Goal: Task Accomplishment & Management: Complete application form

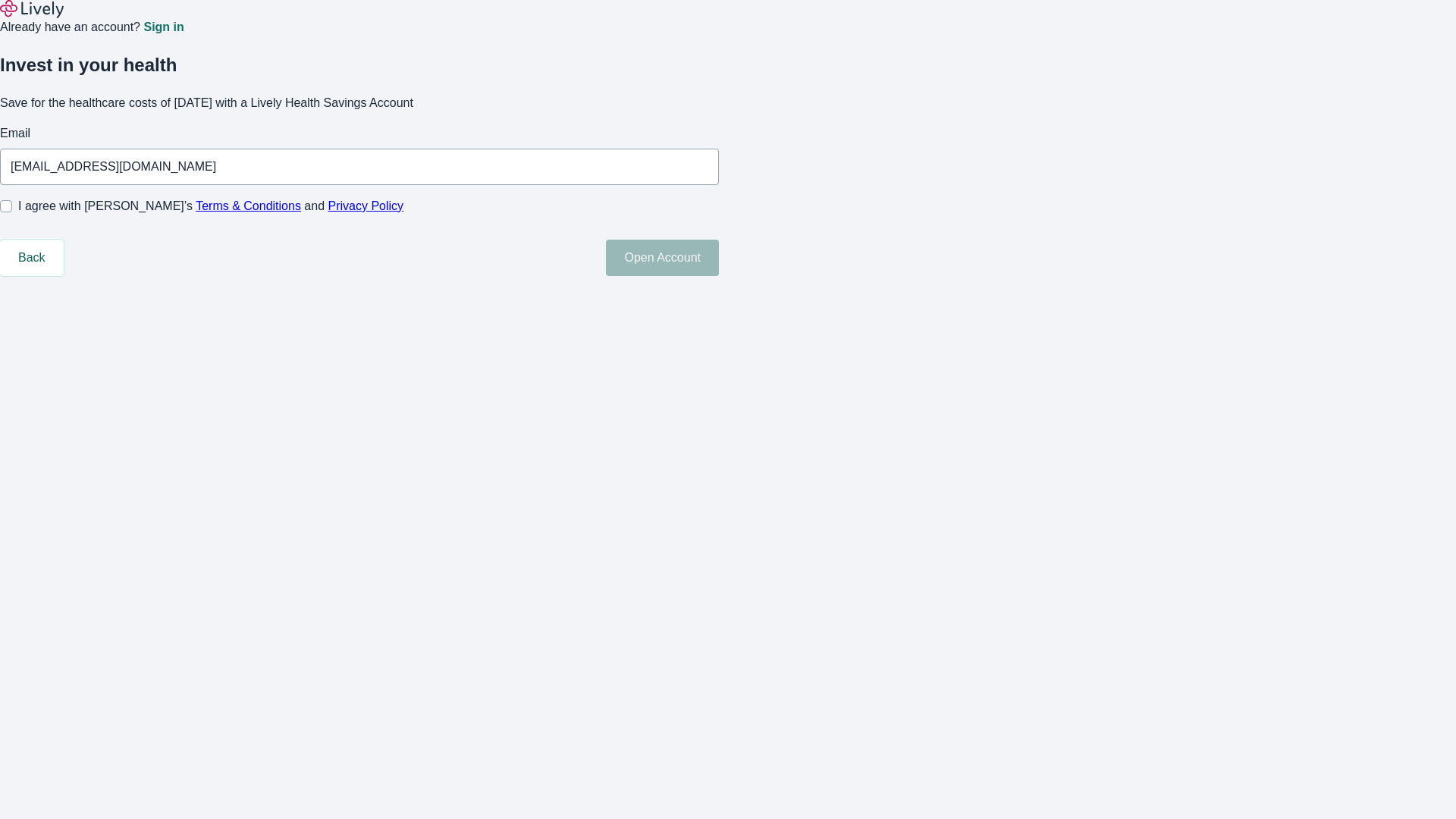
click at [12, 212] on input "I agree with Lively’s Terms & Conditions and Privacy Policy" at bounding box center [6, 206] width 12 height 12
checkbox input "true"
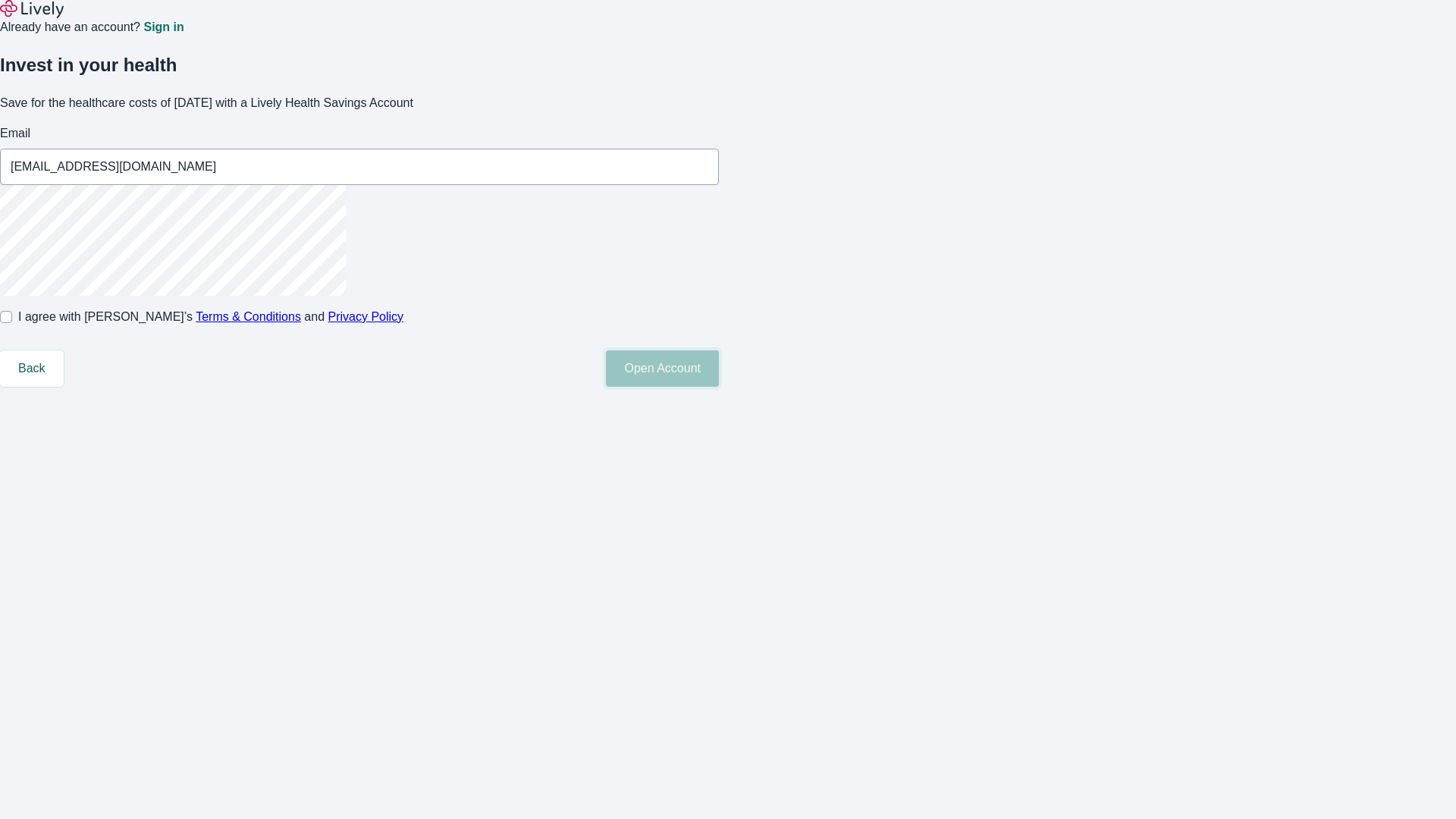
click at [719, 387] on button "Open Account" at bounding box center [662, 368] width 113 height 36
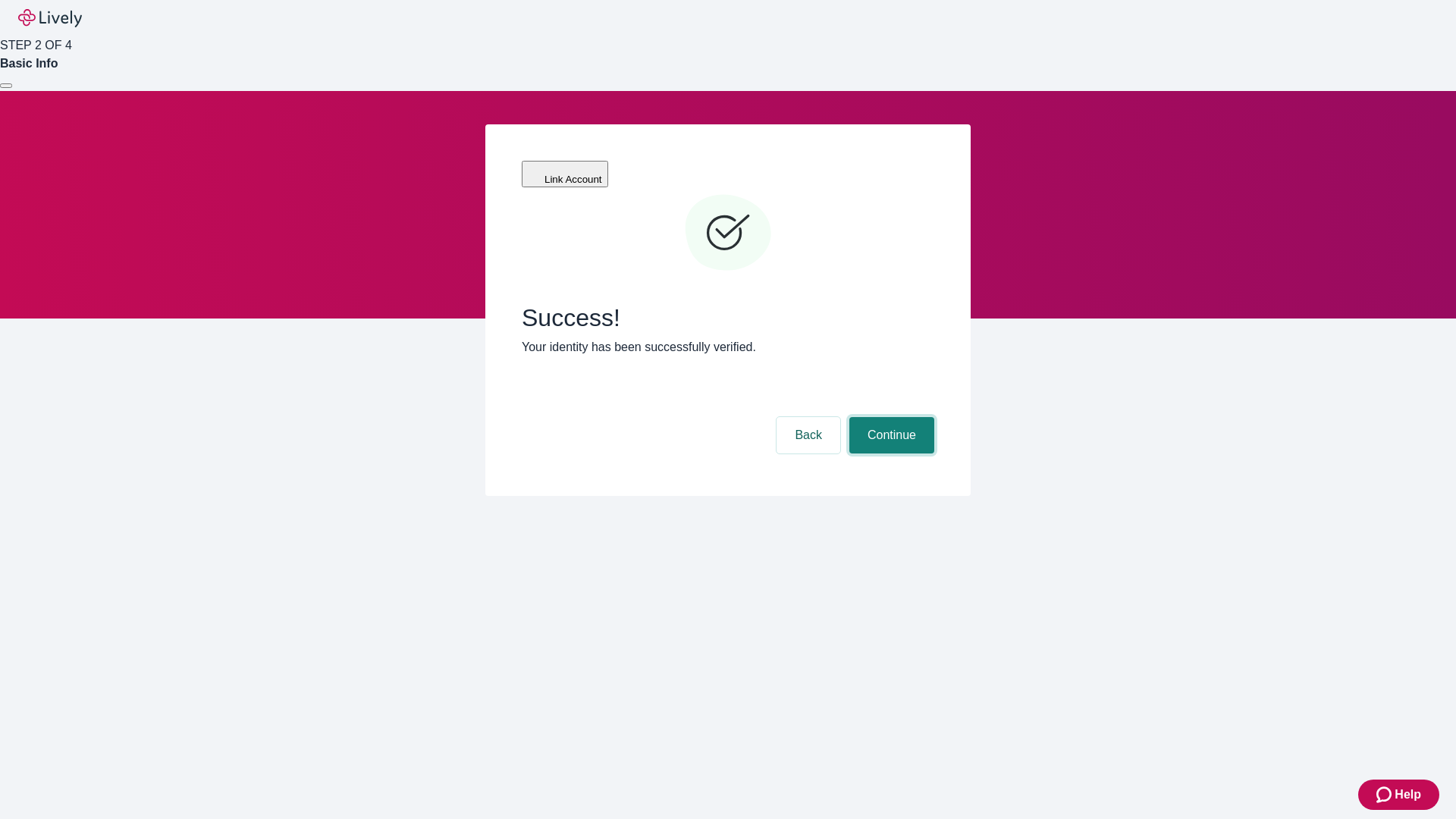
click at [889, 417] on button "Continue" at bounding box center [892, 435] width 85 height 36
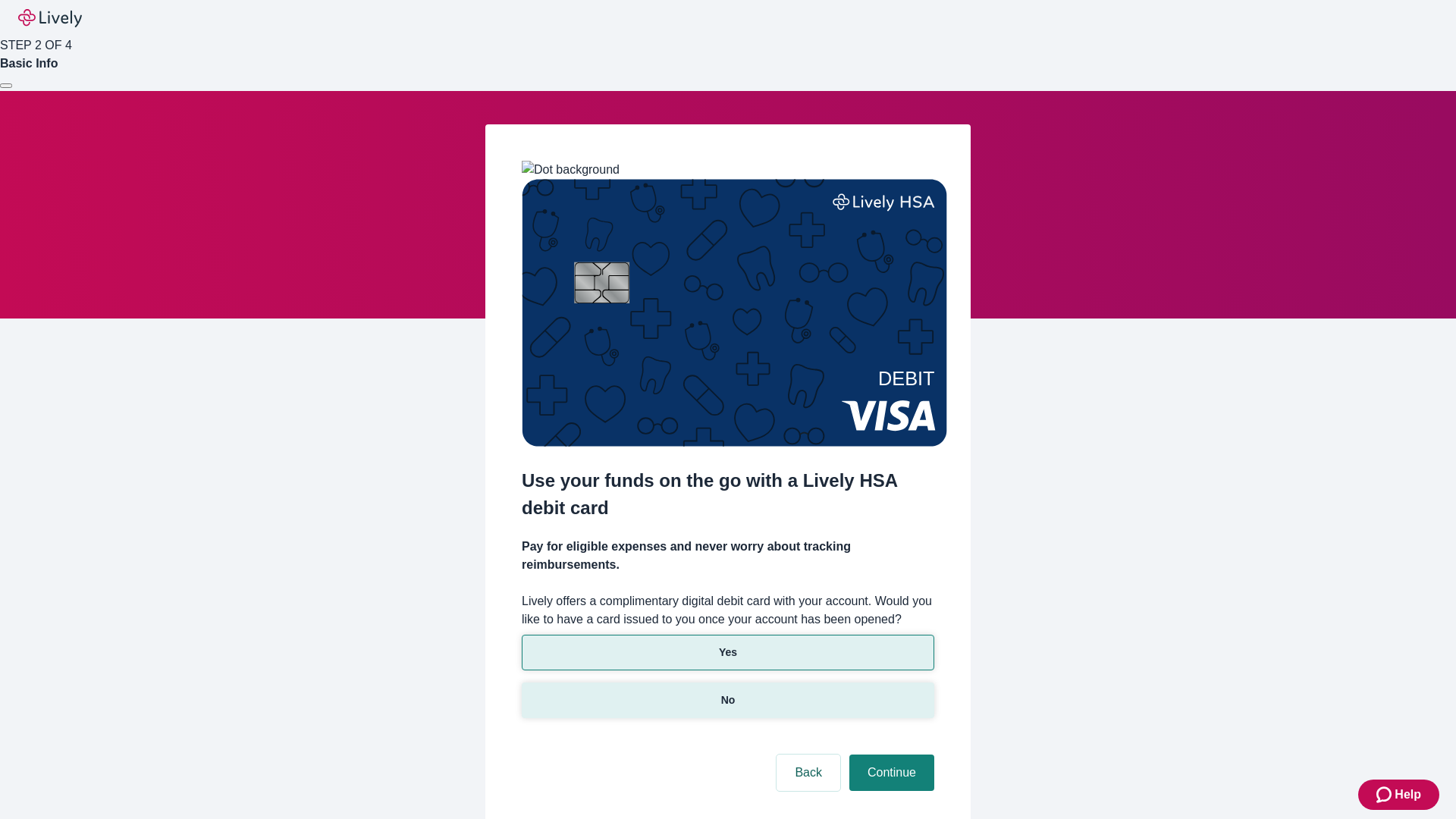
click at [727, 692] on p "No" at bounding box center [728, 700] width 14 height 16
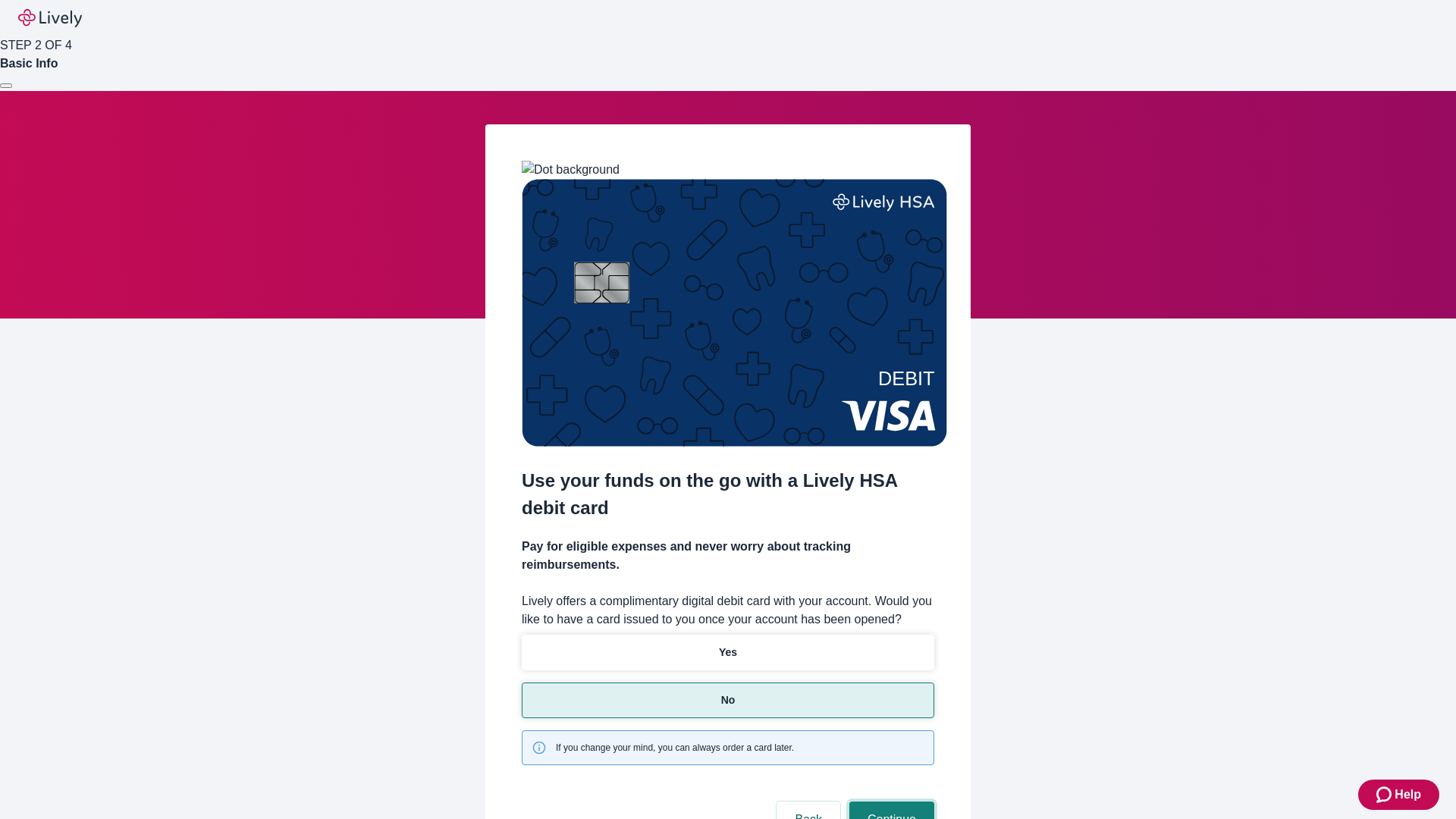
click at [889, 801] on button "Continue" at bounding box center [892, 819] width 85 height 36
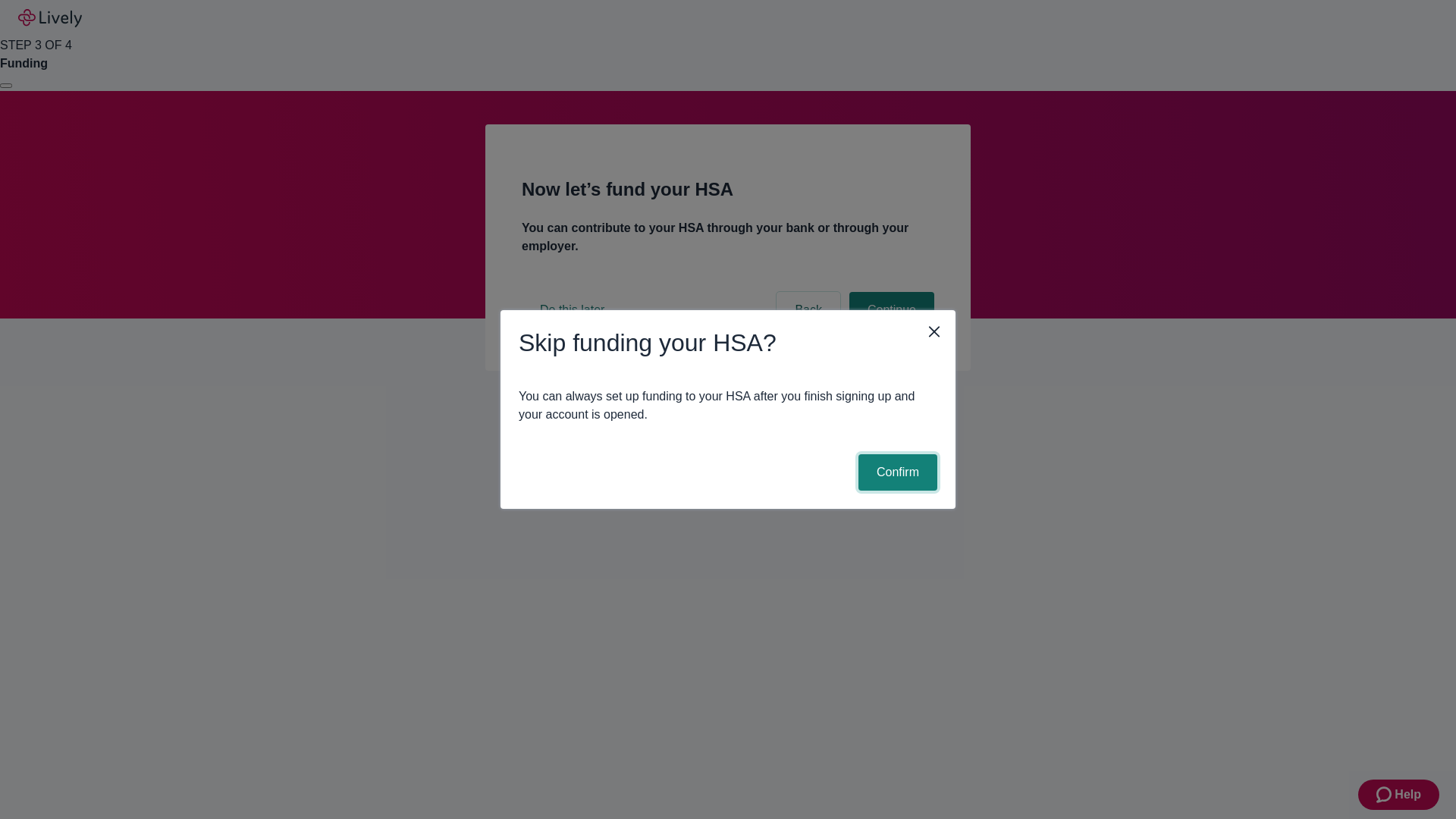
click at [895, 472] on button "Confirm" at bounding box center [897, 472] width 79 height 36
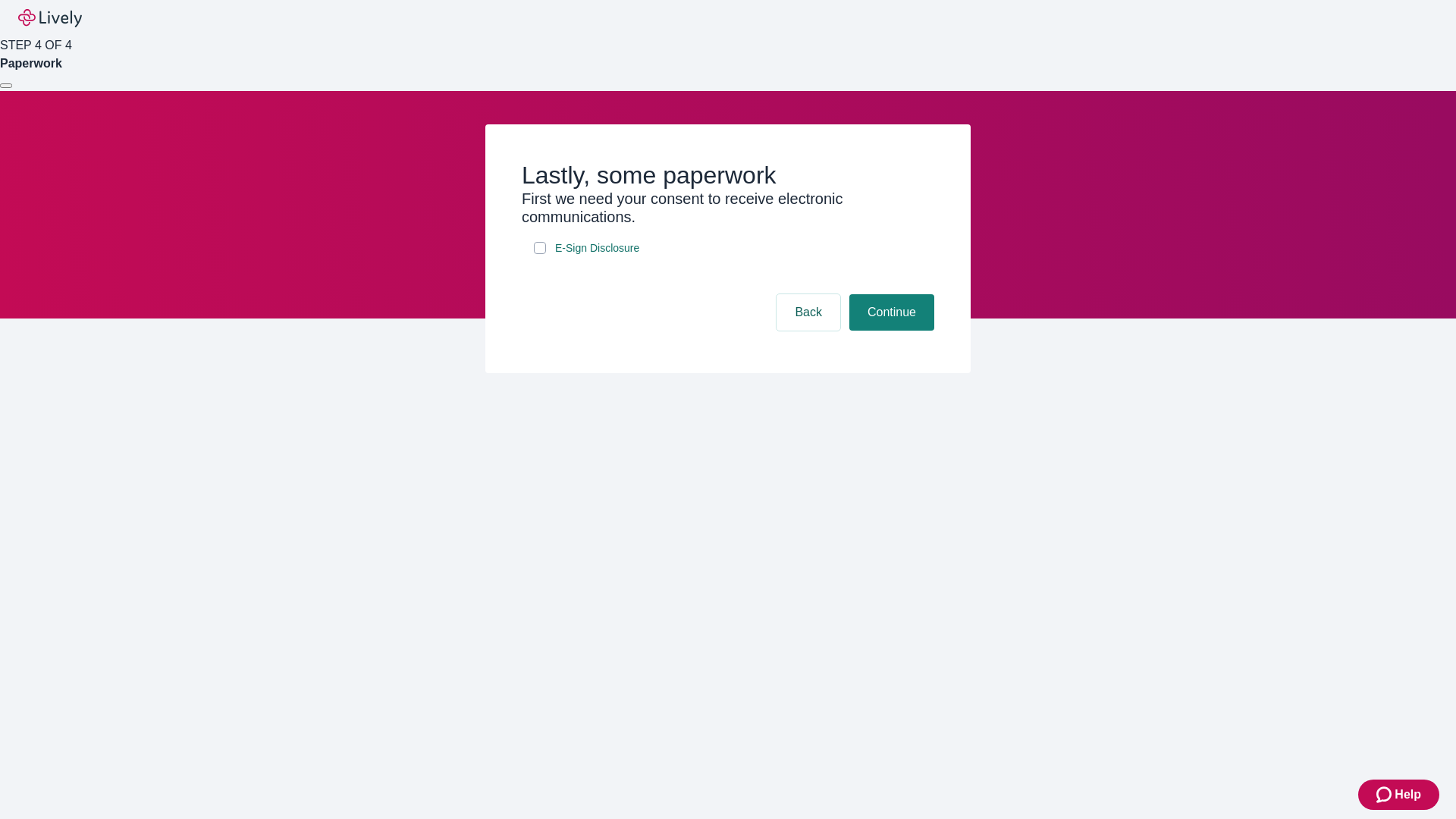
click at [540, 254] on input "E-Sign Disclosure" at bounding box center [540, 248] width 12 height 12
checkbox input "true"
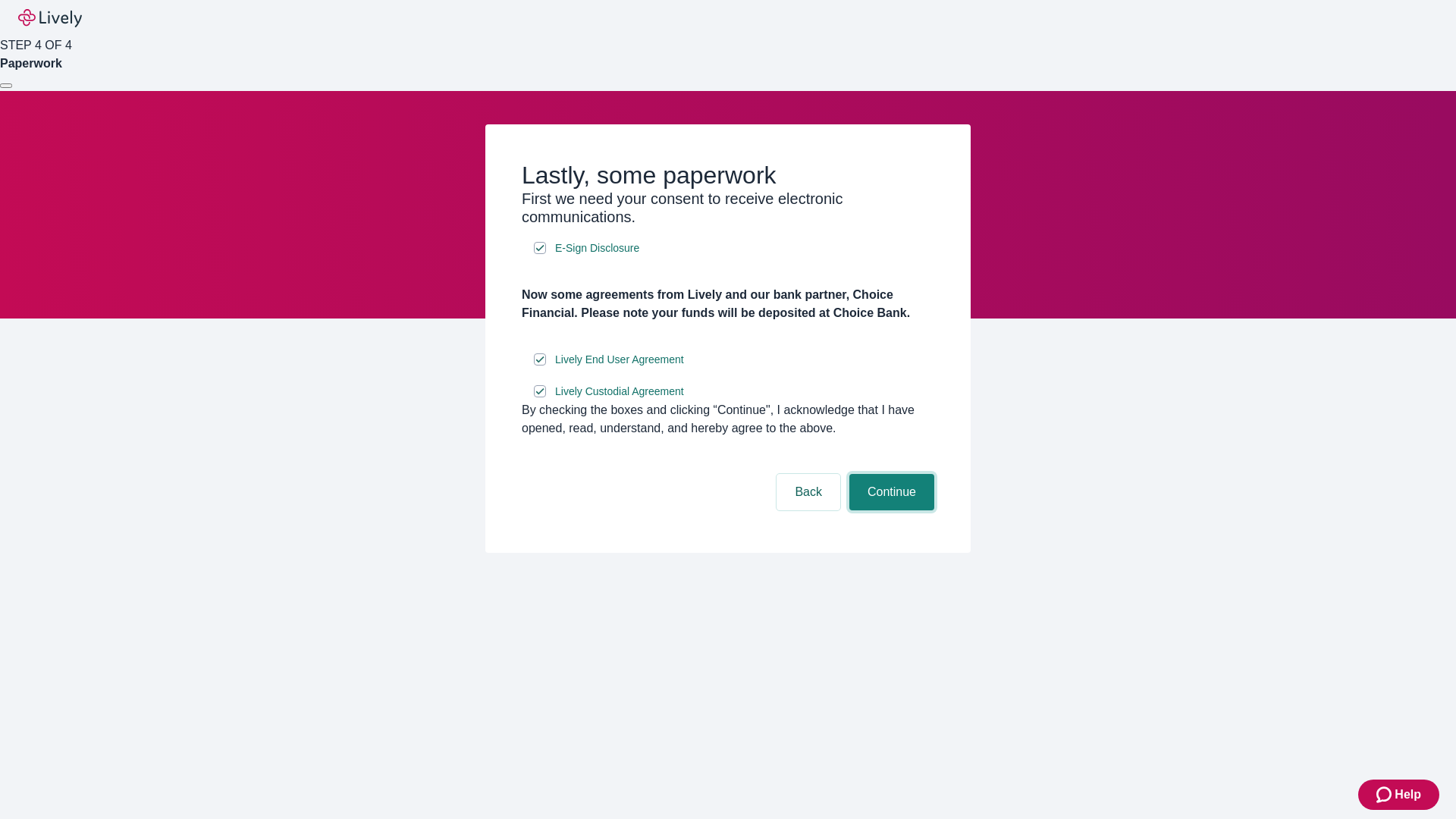
click at [889, 510] on button "Continue" at bounding box center [892, 491] width 85 height 36
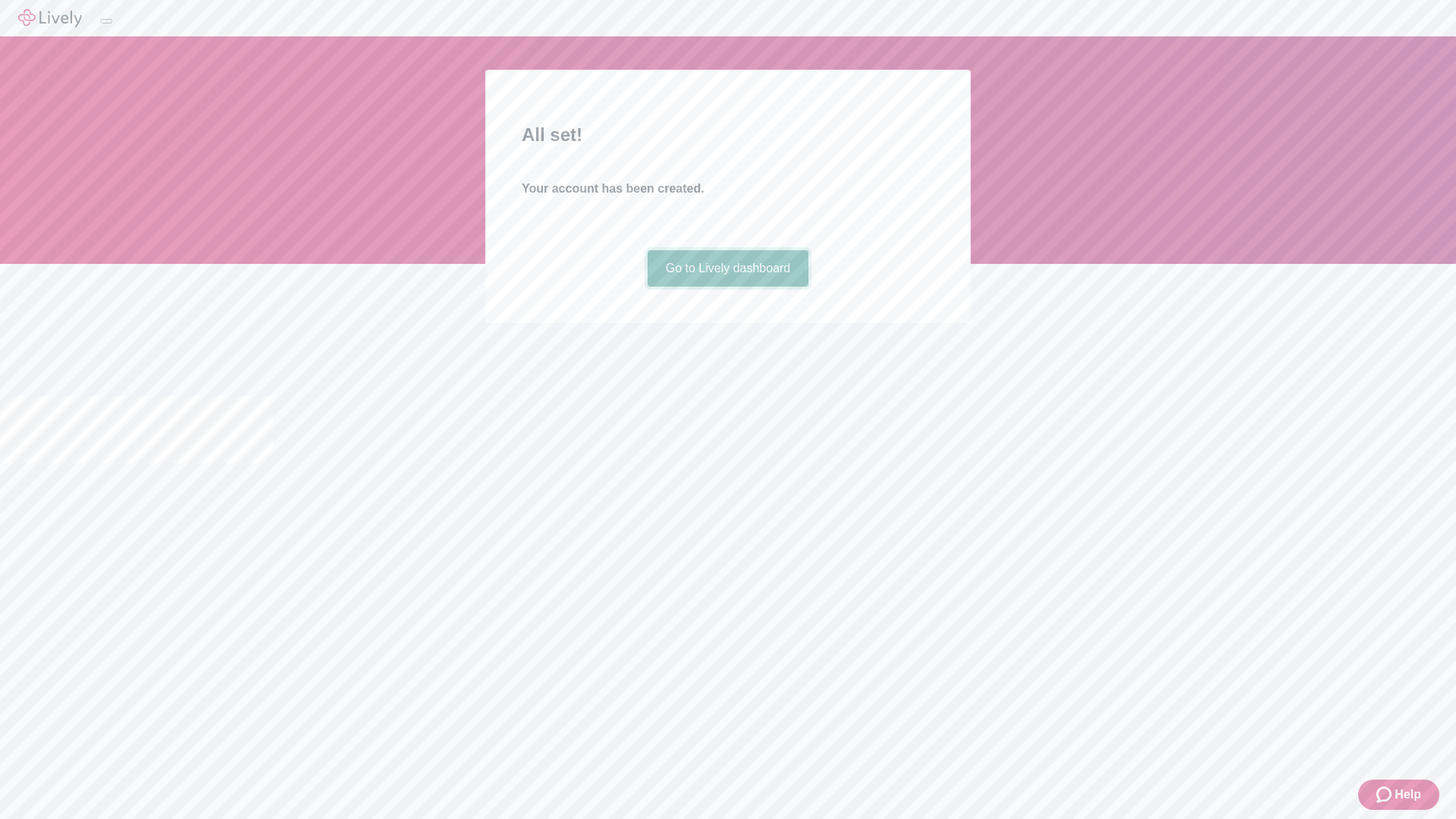
click at [727, 287] on link "Go to Lively dashboard" at bounding box center [728, 268] width 161 height 36
